Goal: Go to known website: Access a specific website the user already knows

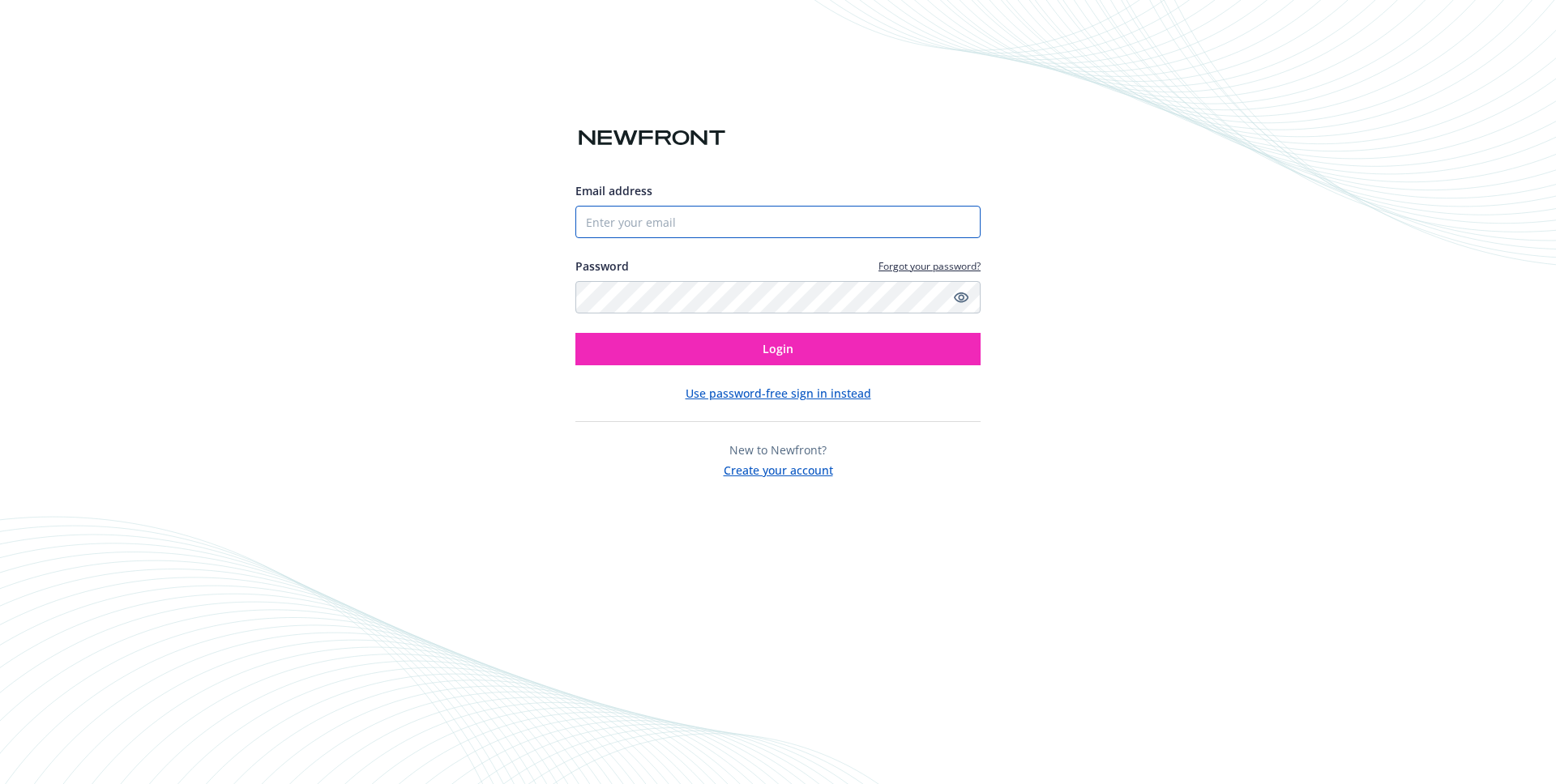
type input "[EMAIL_ADDRESS][DOMAIN_NAME]"
click at [775, 219] on input "[EMAIL_ADDRESS][DOMAIN_NAME]" at bounding box center [777, 221] width 405 height 32
